Goal: Communication & Community: Connect with others

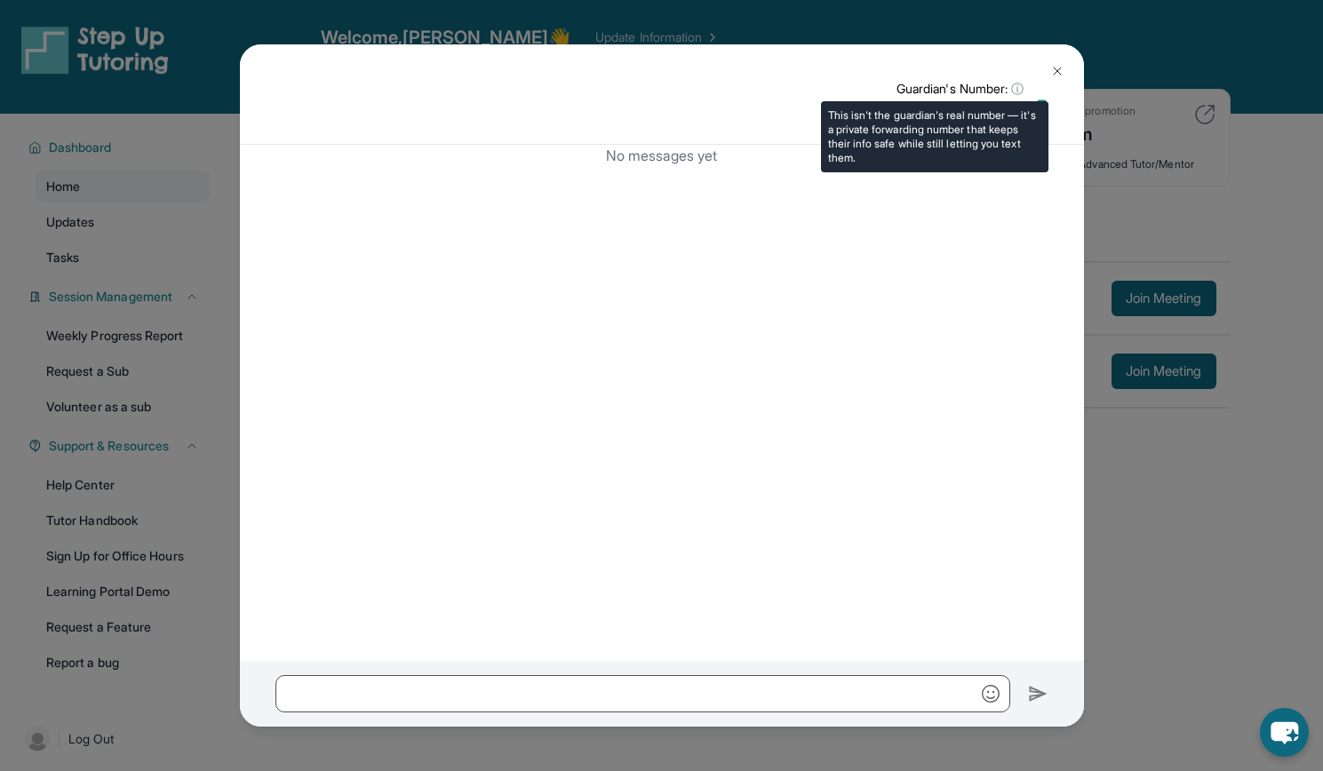
scroll to position [82, 0]
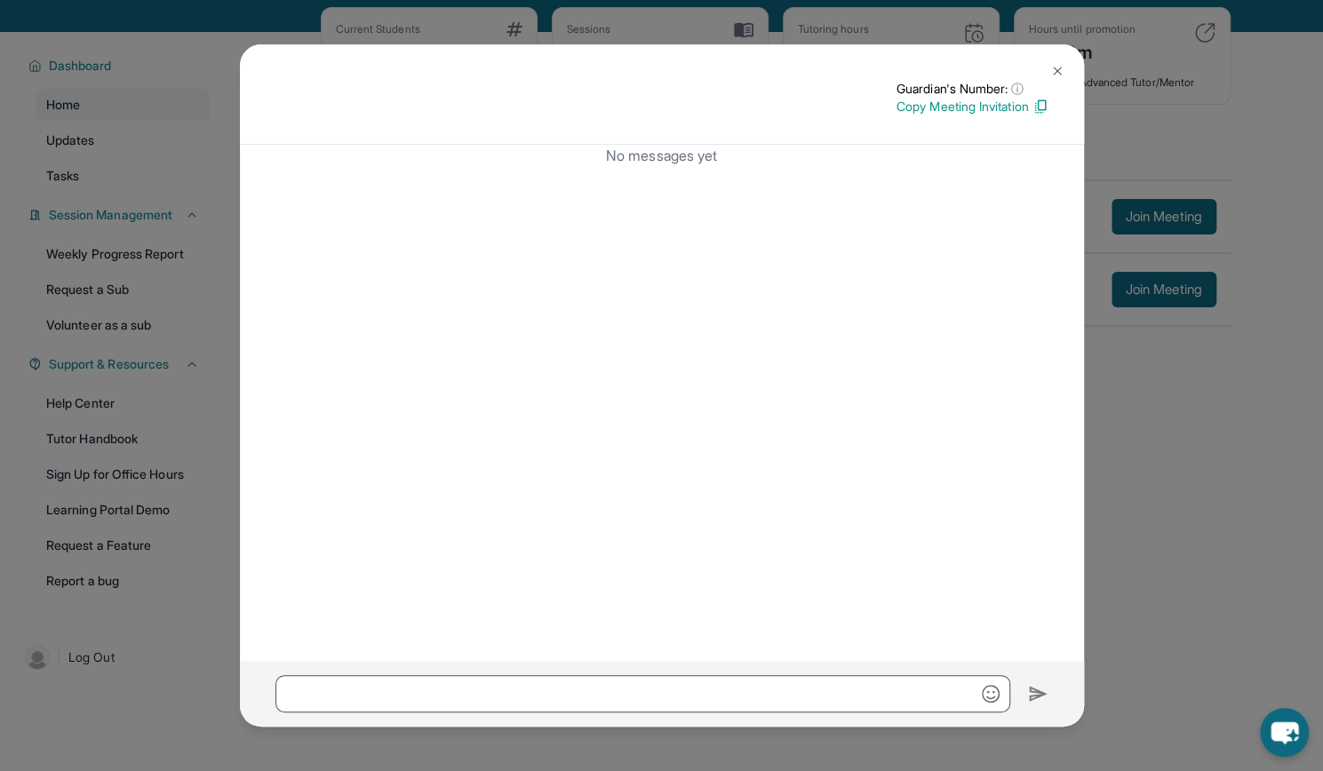
click at [1056, 56] on button at bounding box center [1058, 71] width 36 height 36
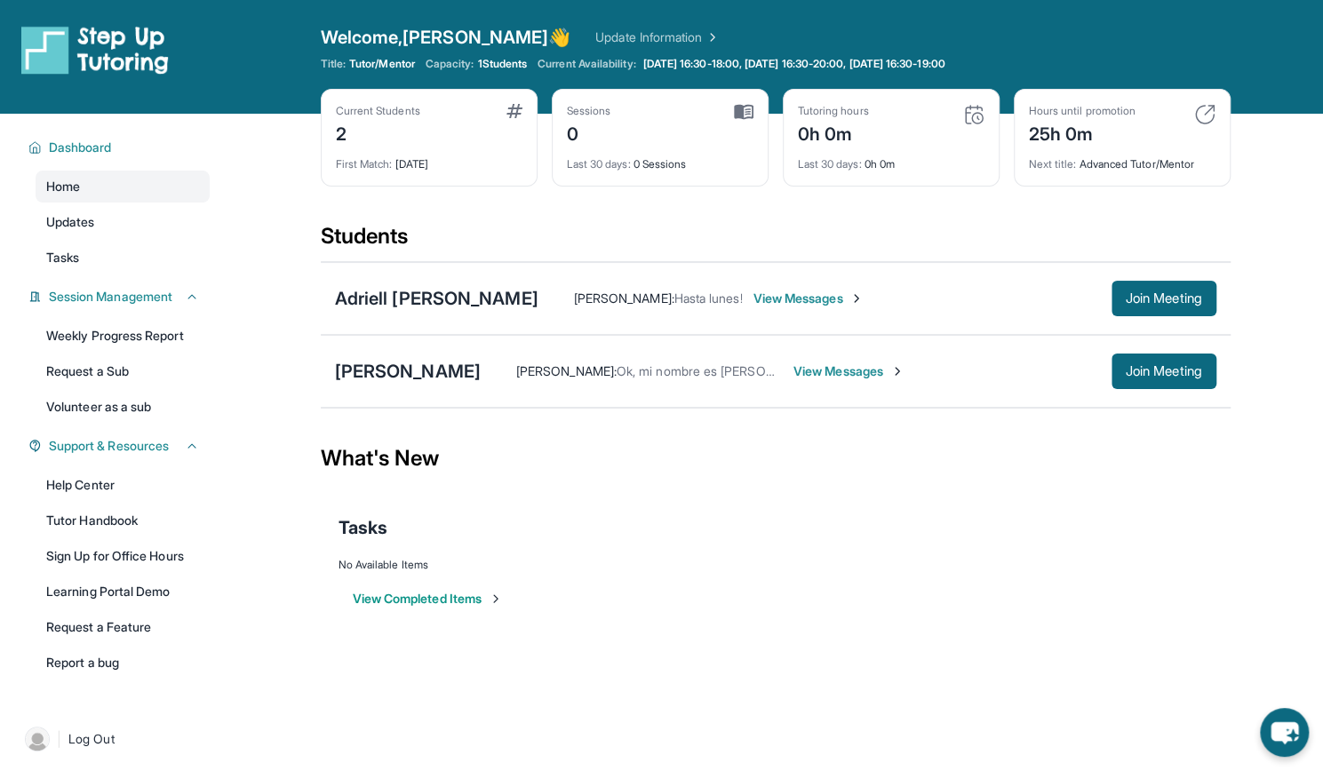
click at [794, 371] on span "View Messages" at bounding box center [848, 372] width 111 height 18
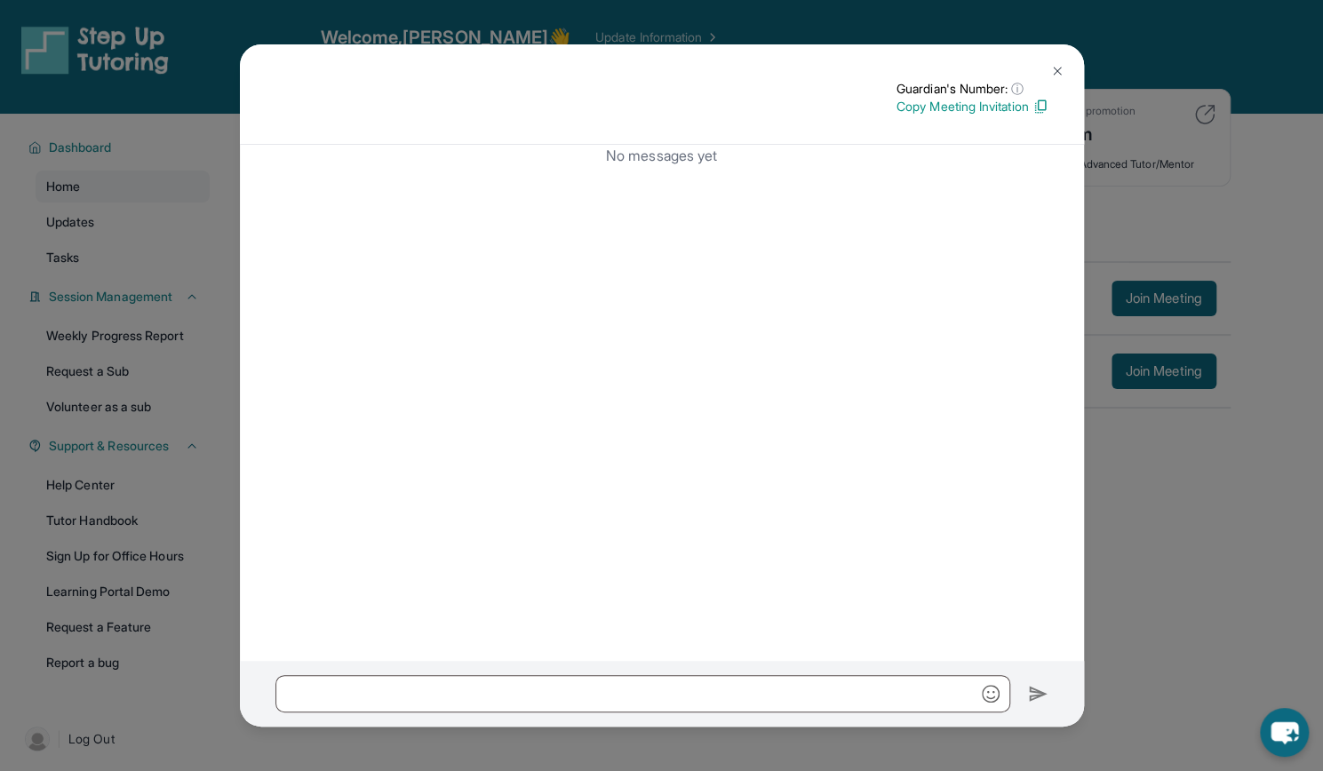
click at [1056, 76] on img at bounding box center [1057, 71] width 14 height 14
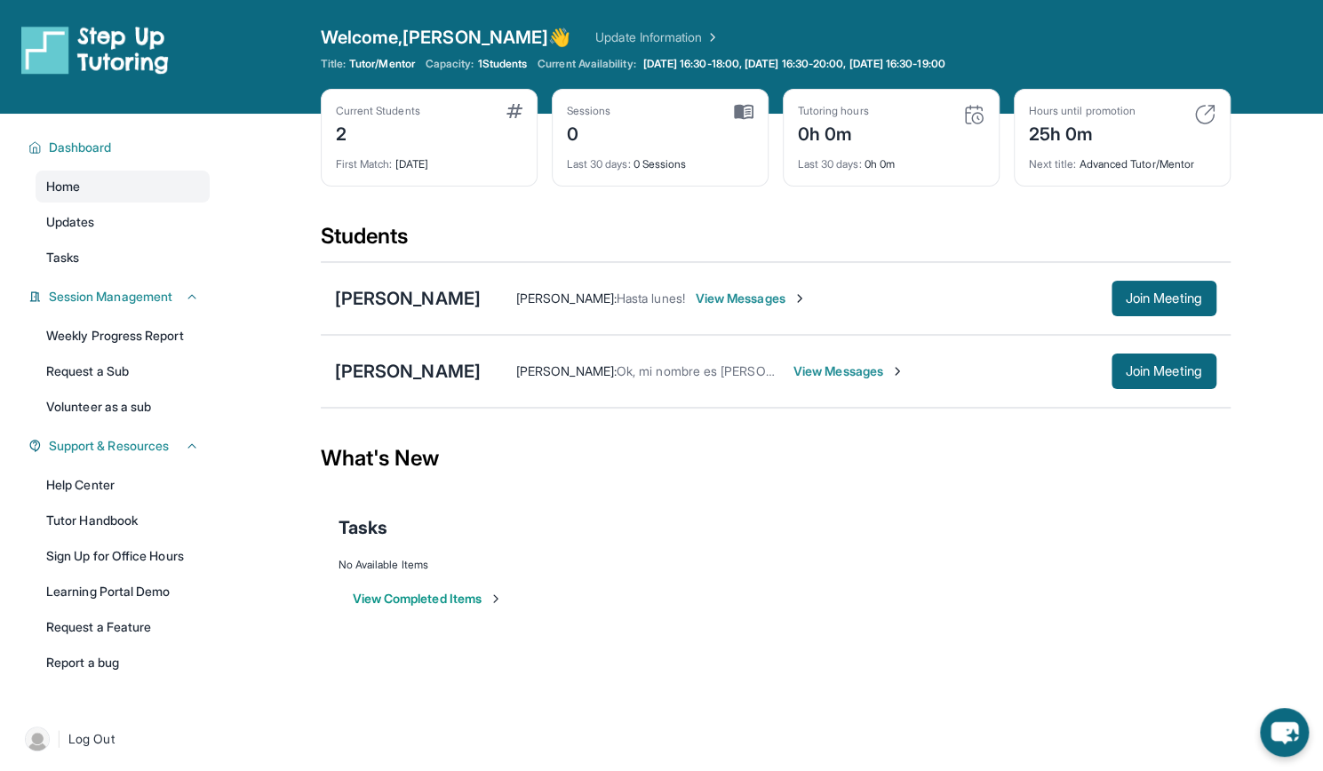
click at [800, 369] on span "View Messages" at bounding box center [848, 372] width 111 height 18
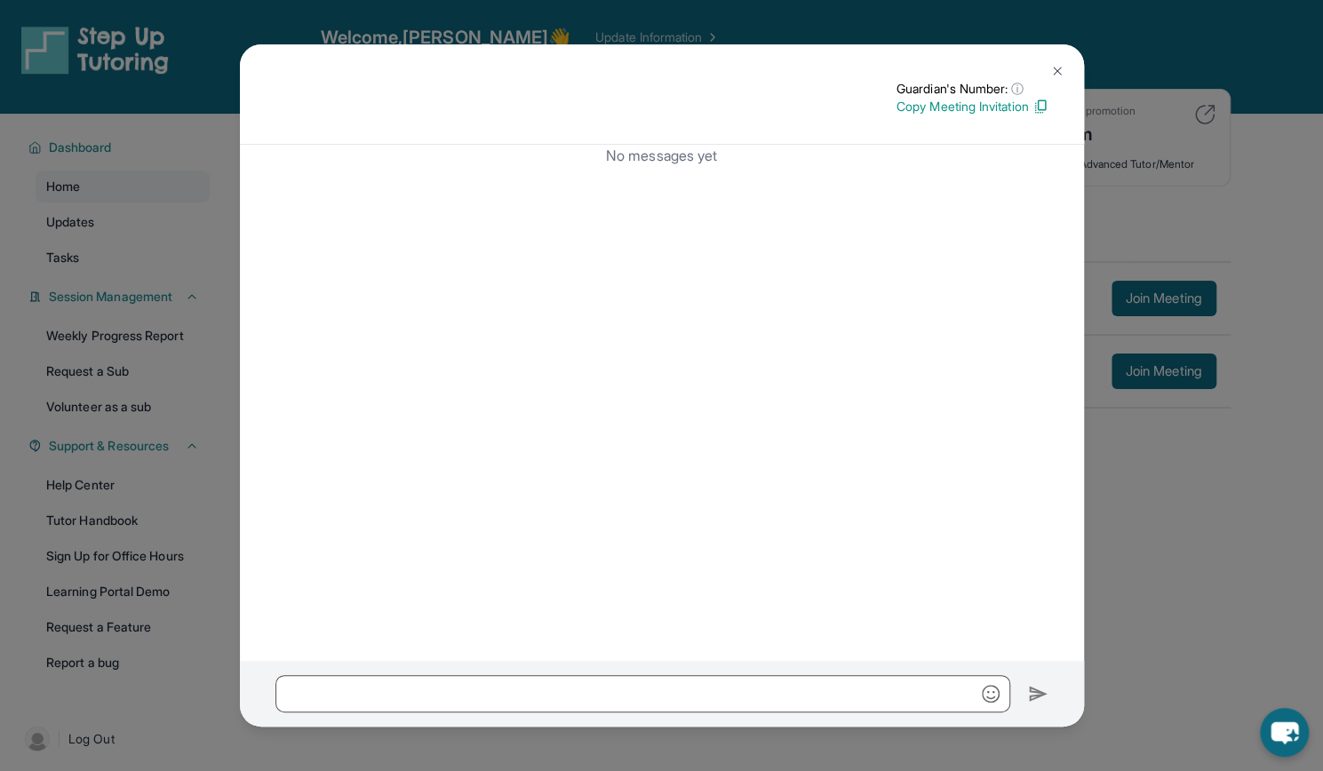
click at [1045, 77] on button at bounding box center [1058, 71] width 36 height 36
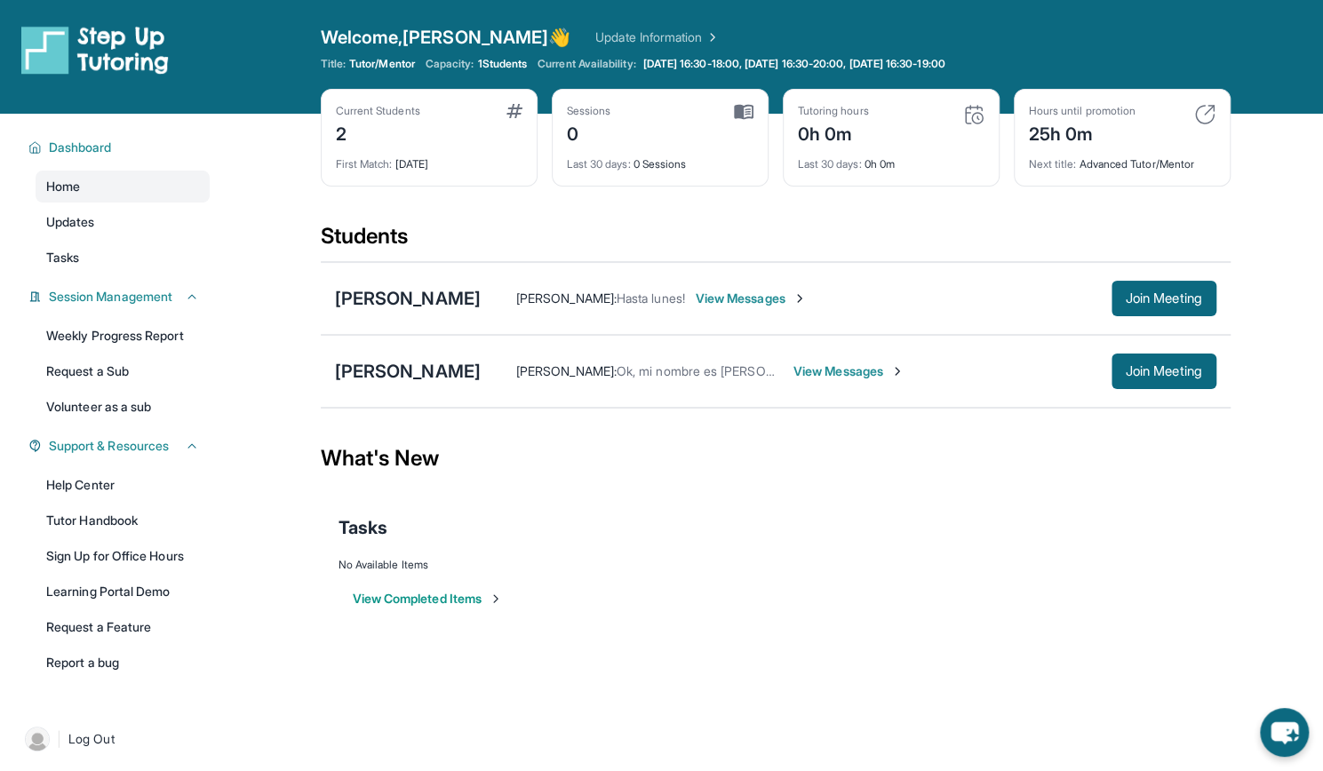
click at [807, 296] on span "View Messages" at bounding box center [751, 299] width 111 height 18
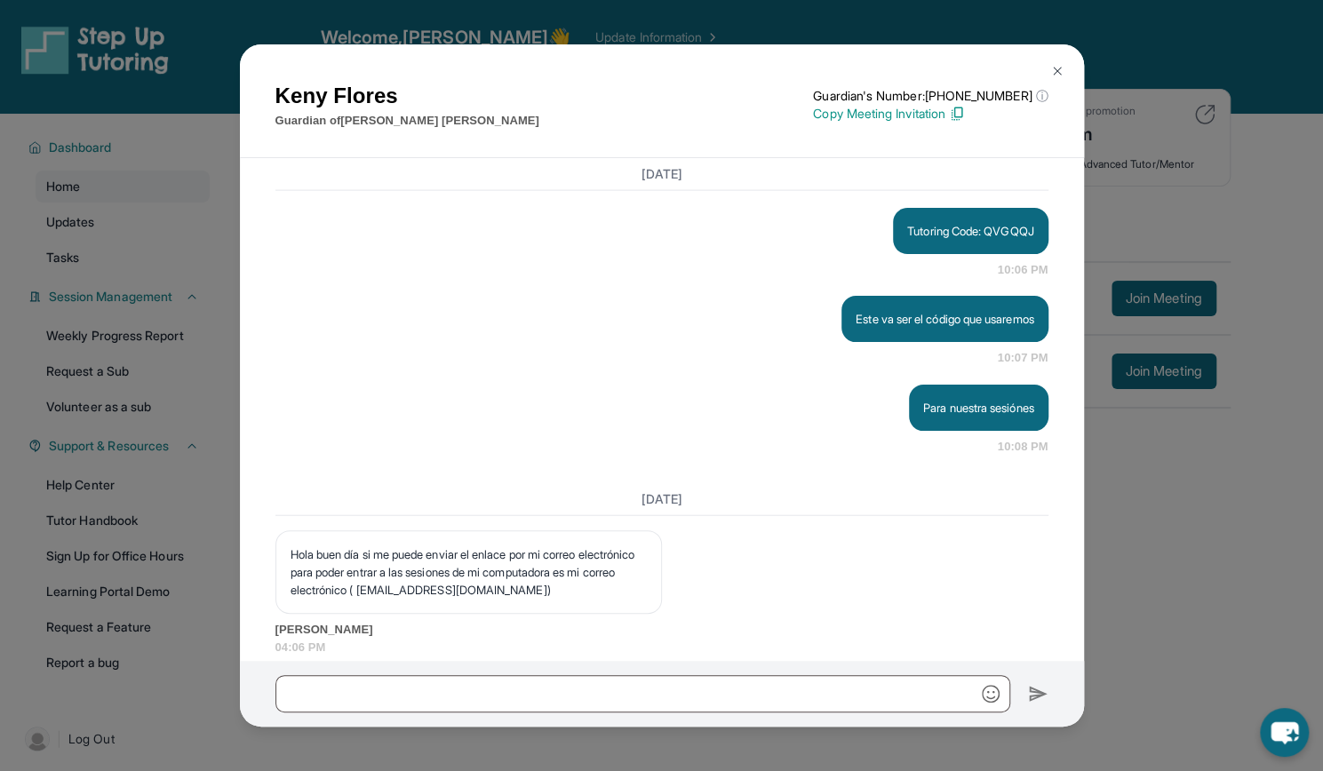
scroll to position [2332, 0]
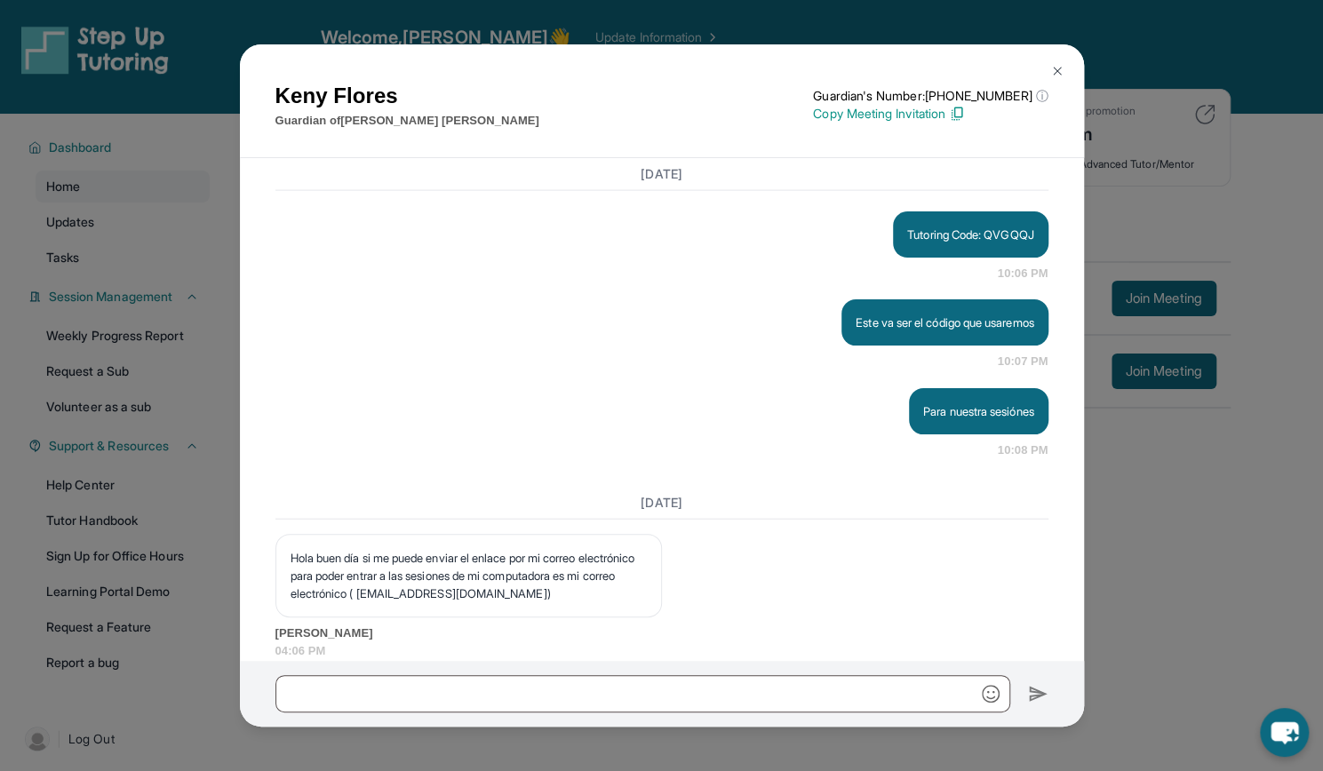
click at [1057, 72] on img at bounding box center [1057, 71] width 14 height 14
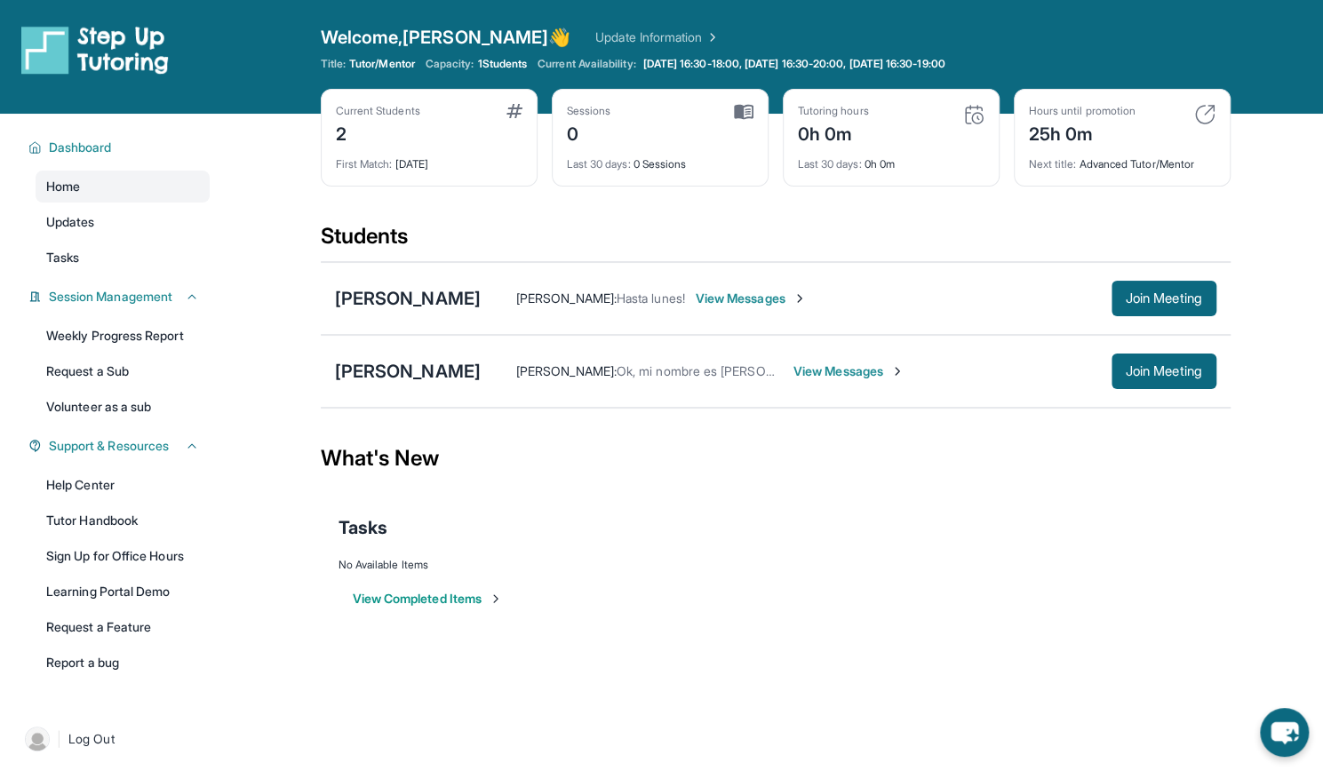
click at [807, 369] on span "View Messages" at bounding box center [848, 372] width 111 height 18
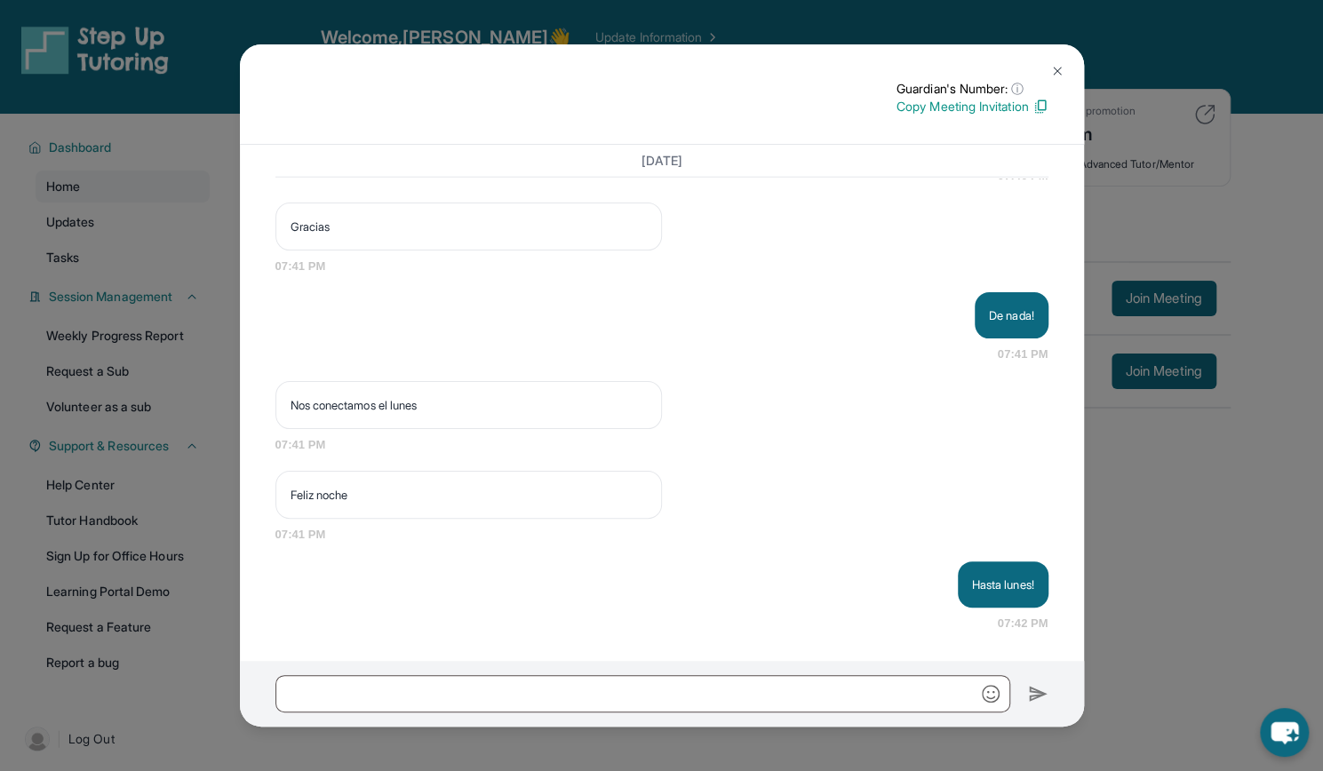
scroll to position [2819, 0]
click at [1059, 74] on img at bounding box center [1057, 71] width 14 height 14
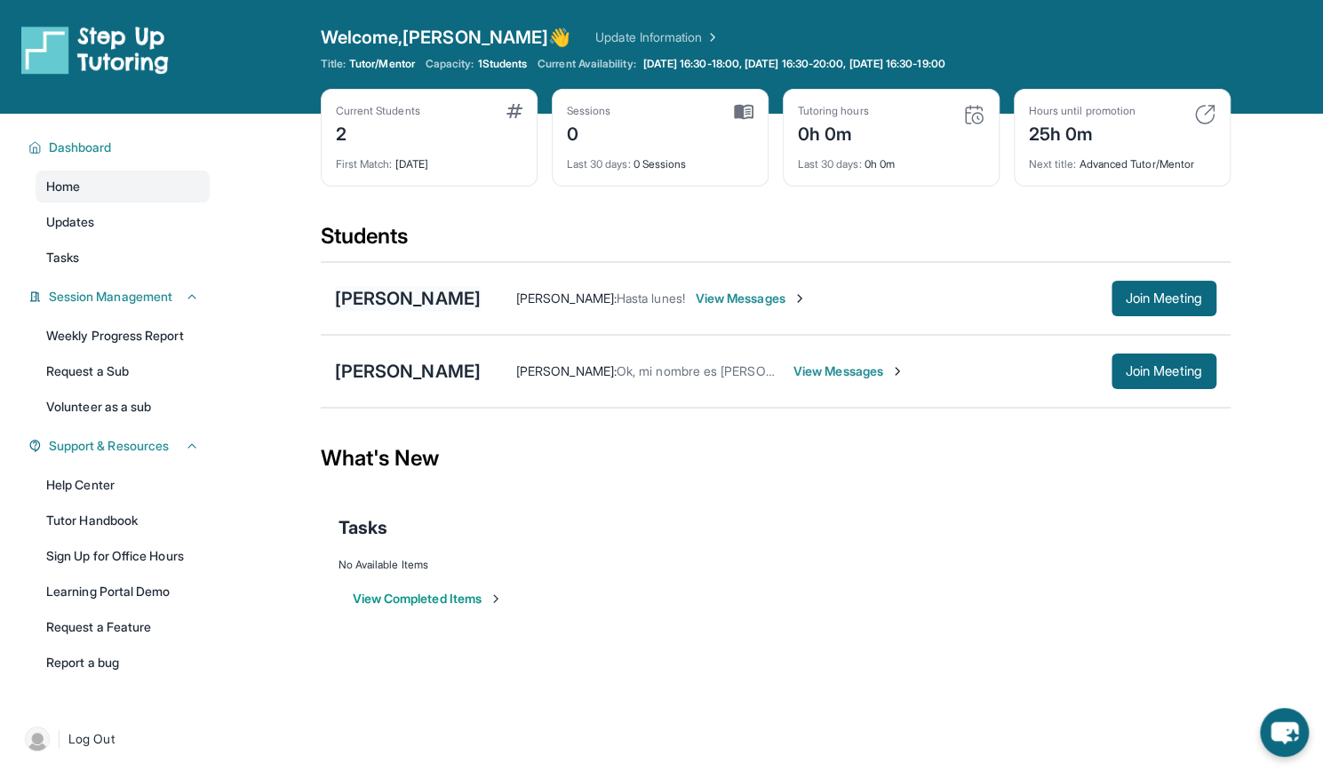
click at [458, 293] on div "Adriell [PERSON_NAME]" at bounding box center [408, 298] width 146 height 25
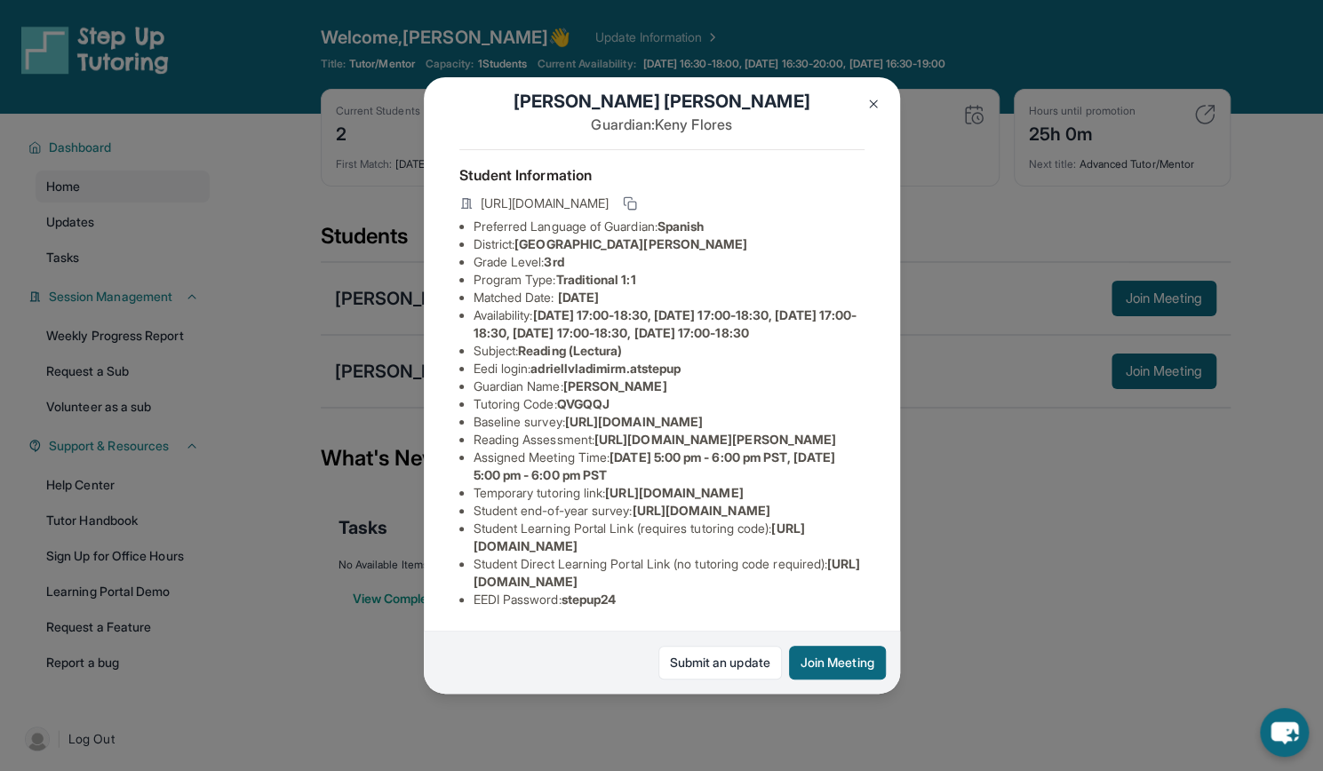
scroll to position [0, 0]
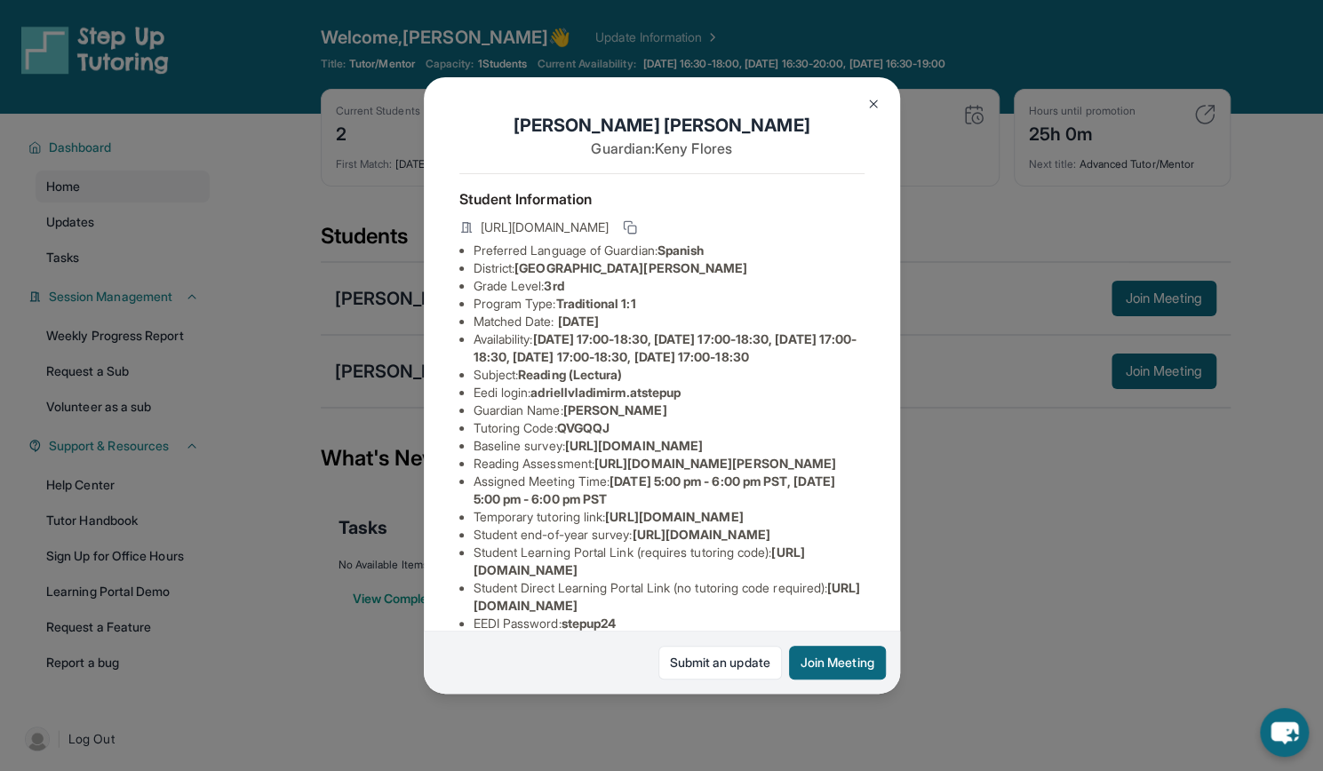
click at [877, 104] on img at bounding box center [873, 104] width 14 height 14
